Goal: Task Accomplishment & Management: Manage account settings

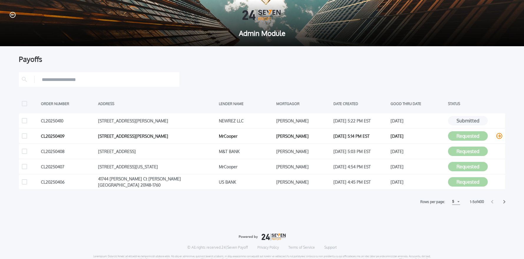
click at [499, 136] on icon at bounding box center [499, 136] width 6 height 6
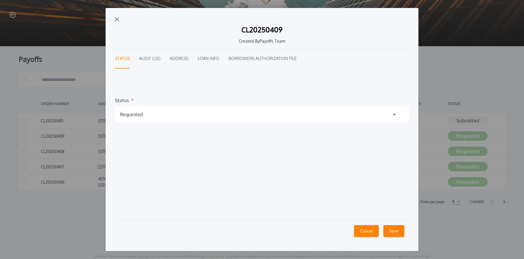
drag, startPoint x: 202, startPoint y: 118, endPoint x: 182, endPoint y: 121, distance: 20.0
click at [202, 118] on div "Requested" at bounding box center [262, 114] width 294 height 16
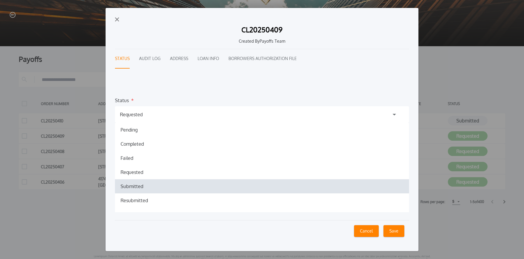
drag, startPoint x: 137, startPoint y: 187, endPoint x: 193, endPoint y: 192, distance: 56.1
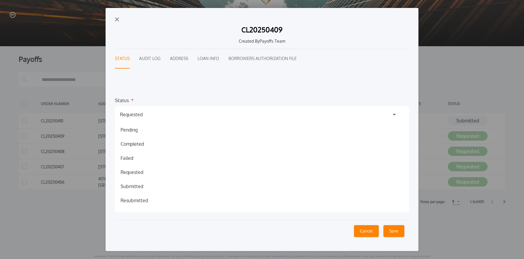
click at [137, 187] on h1 "Submitted" at bounding box center [132, 186] width 32 height 7
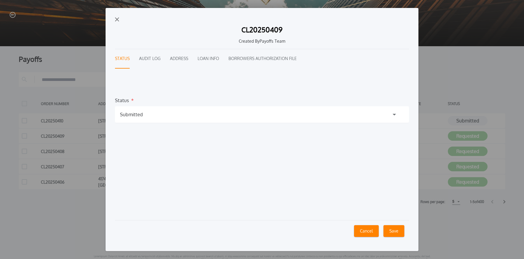
drag, startPoint x: 395, startPoint y: 232, endPoint x: 376, endPoint y: 228, distance: 19.1
click at [395, 232] on button "Save" at bounding box center [394, 231] width 21 height 12
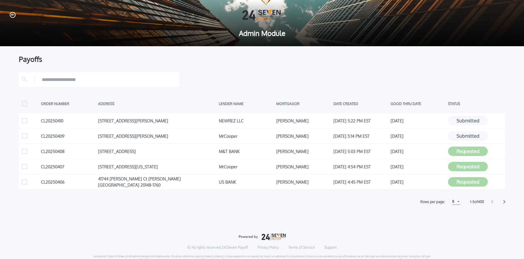
click at [134, 84] on div at bounding box center [99, 79] width 160 height 15
click at [130, 82] on input "text" at bounding box center [109, 79] width 135 height 9
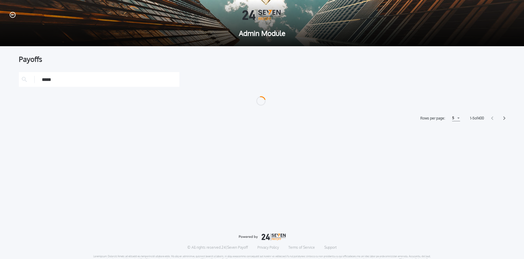
type input "*****"
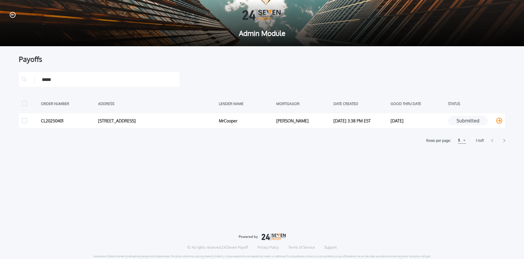
click at [500, 122] on icon at bounding box center [499, 121] width 6 height 6
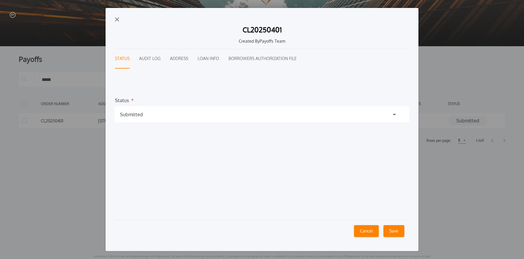
click at [119, 20] on img "button" at bounding box center [117, 19] width 4 height 4
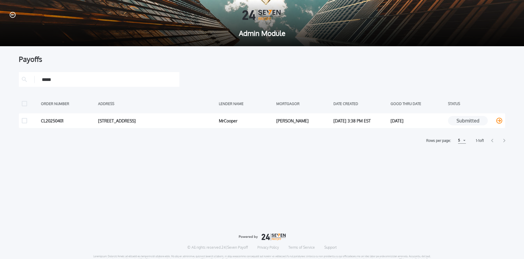
click at [500, 120] on icon at bounding box center [499, 121] width 6 height 6
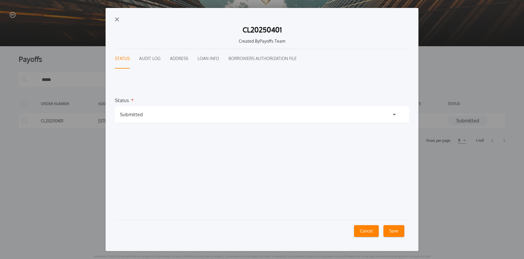
drag, startPoint x: 147, startPoint y: 113, endPoint x: 144, endPoint y: 139, distance: 26.0
click at [147, 113] on div "Submitted" at bounding box center [262, 114] width 294 height 16
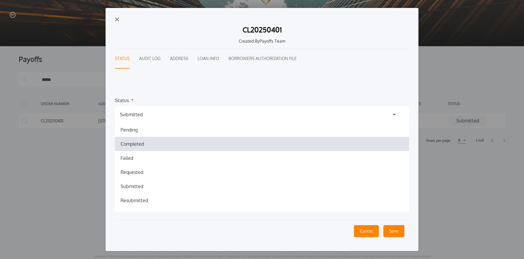
click at [139, 144] on h1 "Completed" at bounding box center [132, 143] width 33 height 7
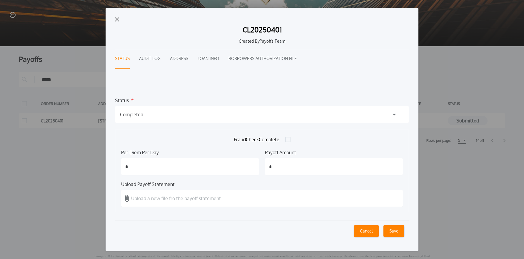
click at [154, 165] on input "*" at bounding box center [190, 166] width 138 height 16
type input "*****"
type input "*********"
click at [158, 199] on p "Upload a new file fro the payoff statement" at bounding box center [176, 198] width 90 height 7
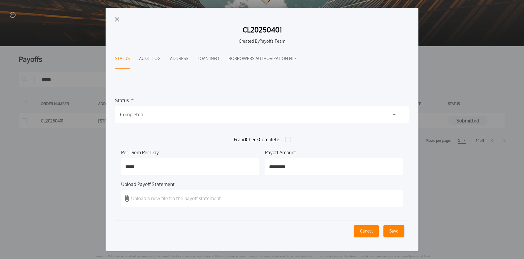
click at [0, 0] on input "Upload a new file fro the payoff statement" at bounding box center [0, 0] width 0 height 0
click at [394, 234] on button "Save" at bounding box center [394, 231] width 21 height 12
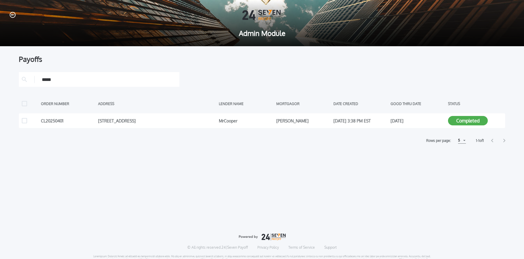
click at [15, 14] on icon "button" at bounding box center [13, 15] width 6 height 6
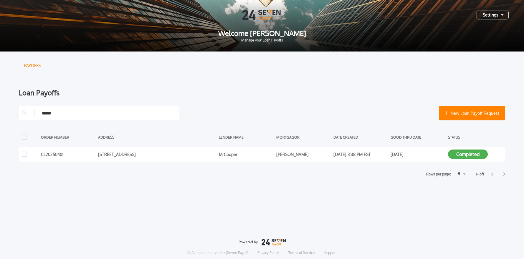
click at [78, 110] on input "*****" at bounding box center [109, 113] width 135 height 9
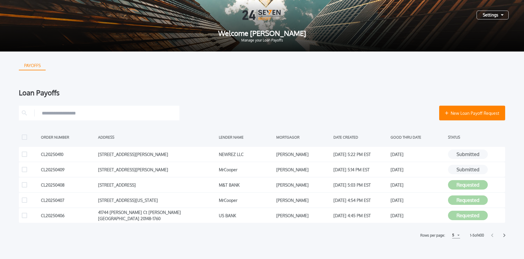
drag, startPoint x: 494, startPoint y: 14, endPoint x: 492, endPoint y: 21, distance: 7.6
click at [494, 14] on div "Settings" at bounding box center [492, 15] width 32 height 9
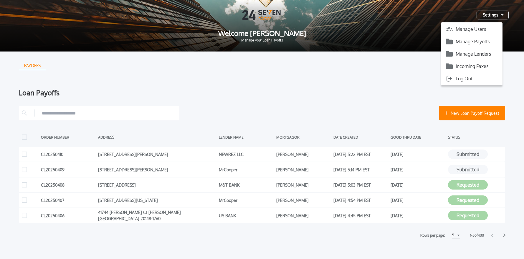
click at [472, 43] on button "Manage Payoffs" at bounding box center [472, 41] width 62 height 9
